Goal: Navigation & Orientation: Find specific page/section

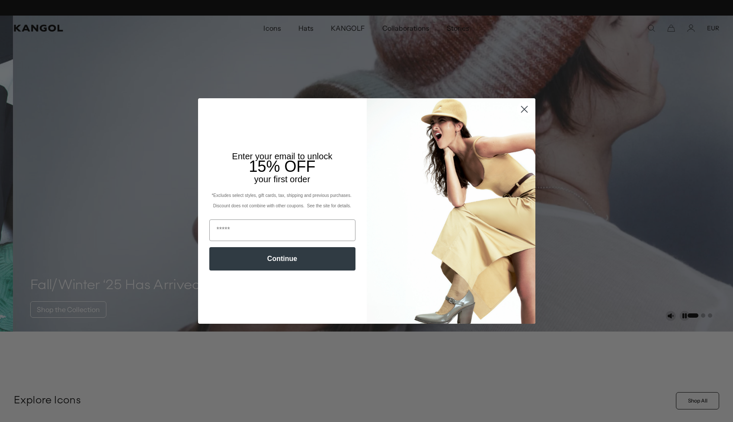
scroll to position [0, 178]
click at [519, 109] on circle "Close dialog" at bounding box center [524, 109] width 14 height 14
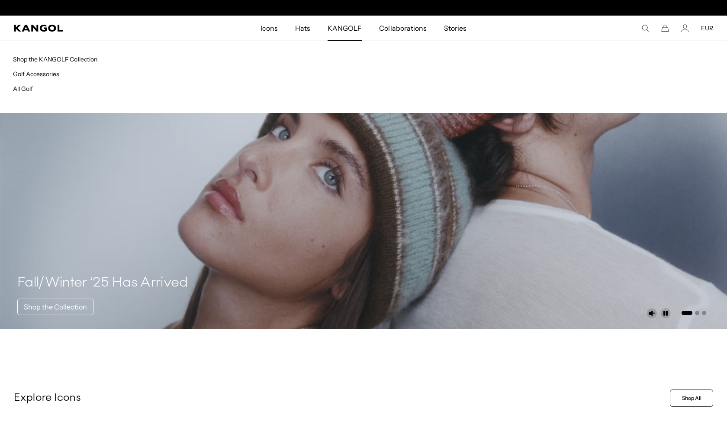
scroll to position [0, 0]
click at [350, 29] on span "KANGOLF" at bounding box center [344, 28] width 34 height 25
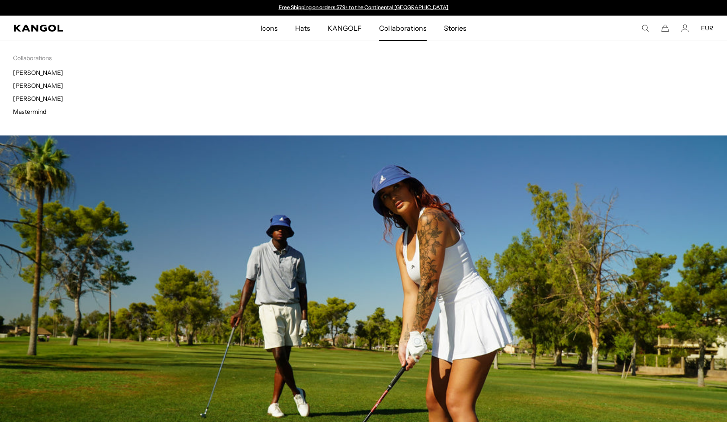
click at [393, 29] on span "Collaborations" at bounding box center [402, 28] width 47 height 25
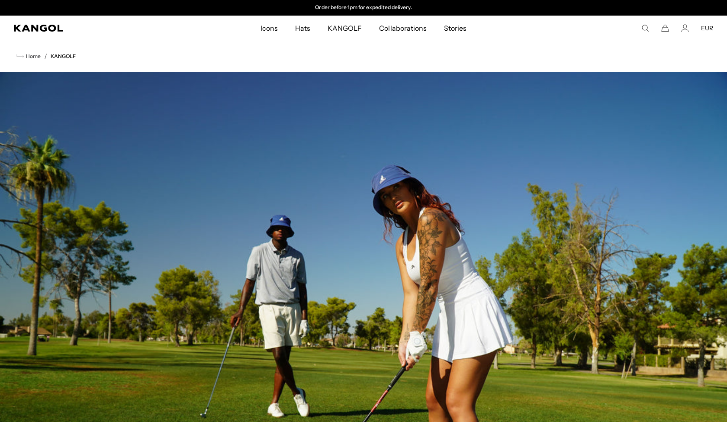
click at [406, 29] on span "Collaborations" at bounding box center [402, 28] width 47 height 25
click at [66, 55] on link "KANGOLF" at bounding box center [63, 56] width 25 height 6
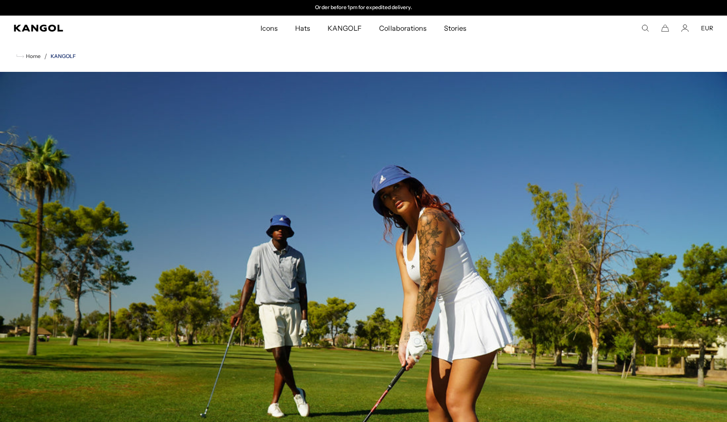
click at [63, 55] on link "KANGOLF" at bounding box center [63, 56] width 25 height 6
